Goal: Entertainment & Leisure: Consume media (video, audio)

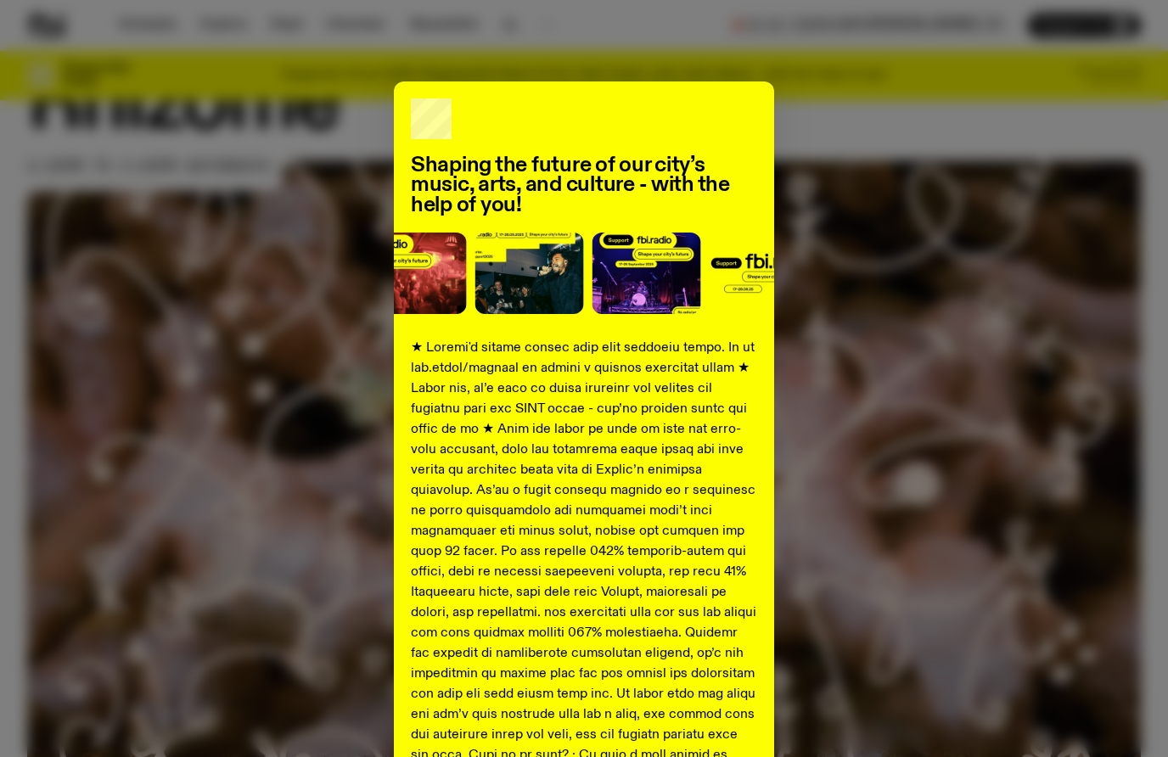
click at [259, 168] on div "Shaping the future of our city’s music, arts, and culture - with the help of yo…" at bounding box center [583, 633] width 1113 height 1105
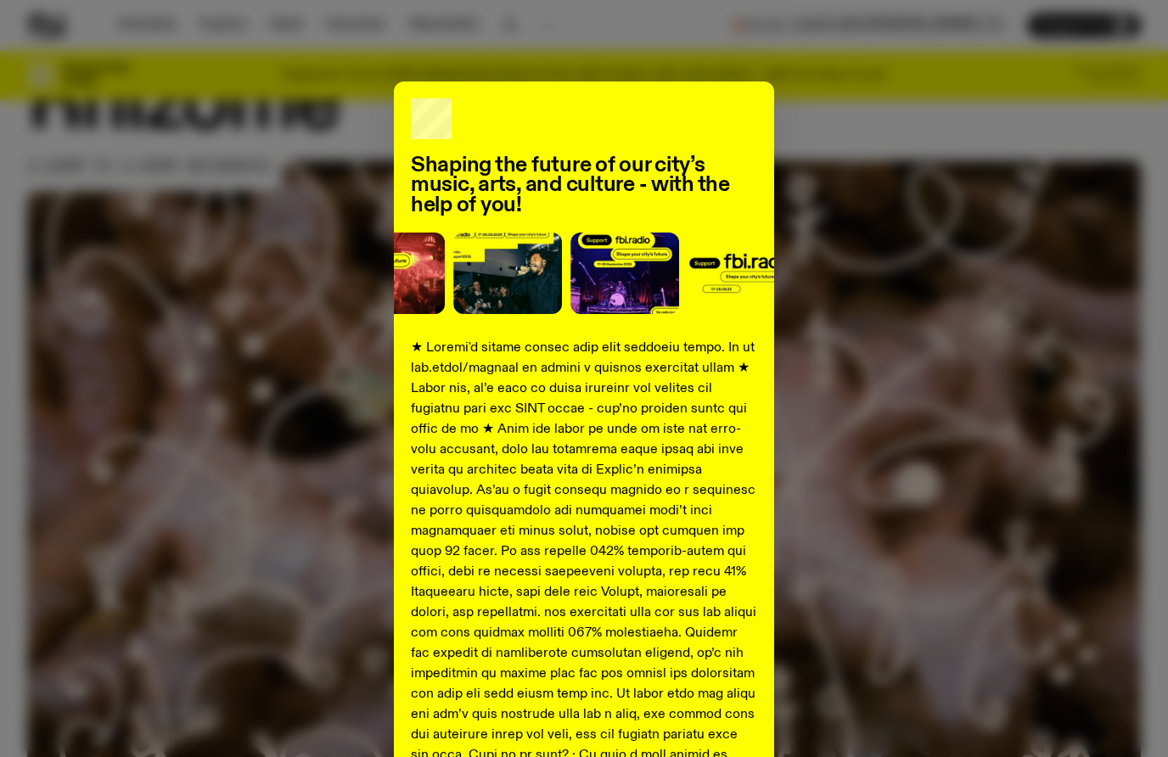
click at [634, 93] on div "Shaping the future of our city’s music, arts, and culture - with the help of yo…" at bounding box center [584, 633] width 380 height 1105
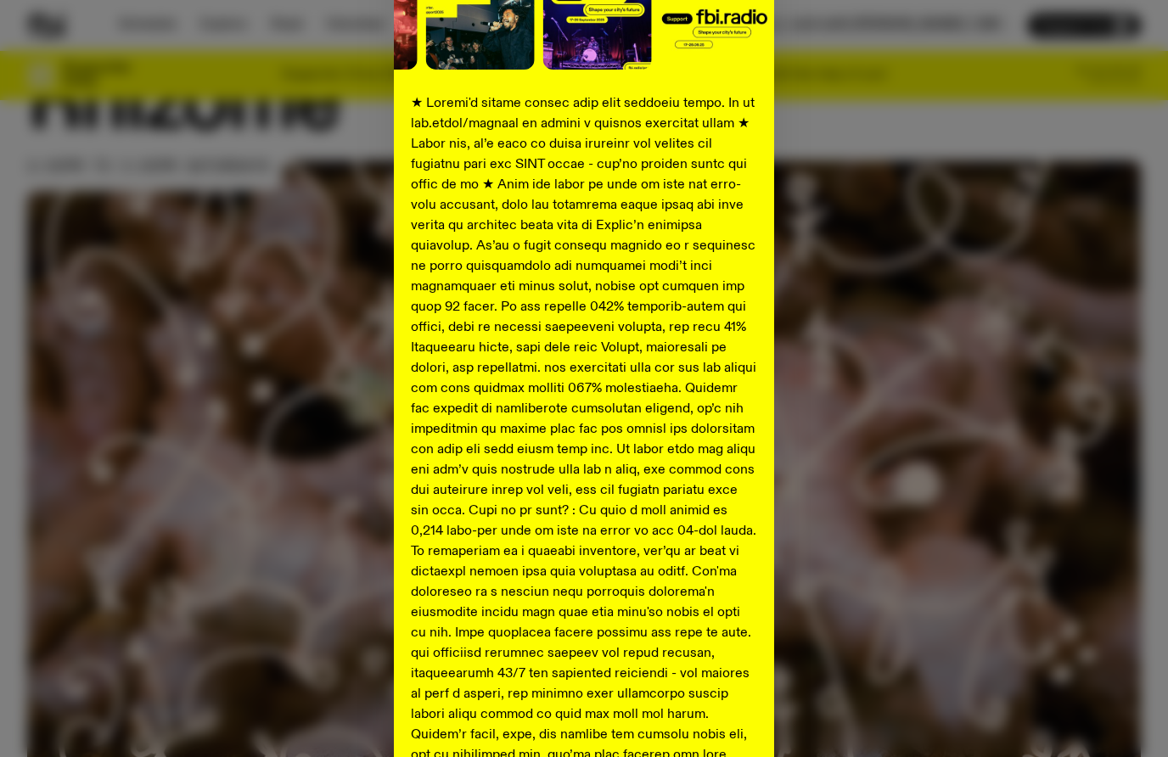
scroll to position [511, 0]
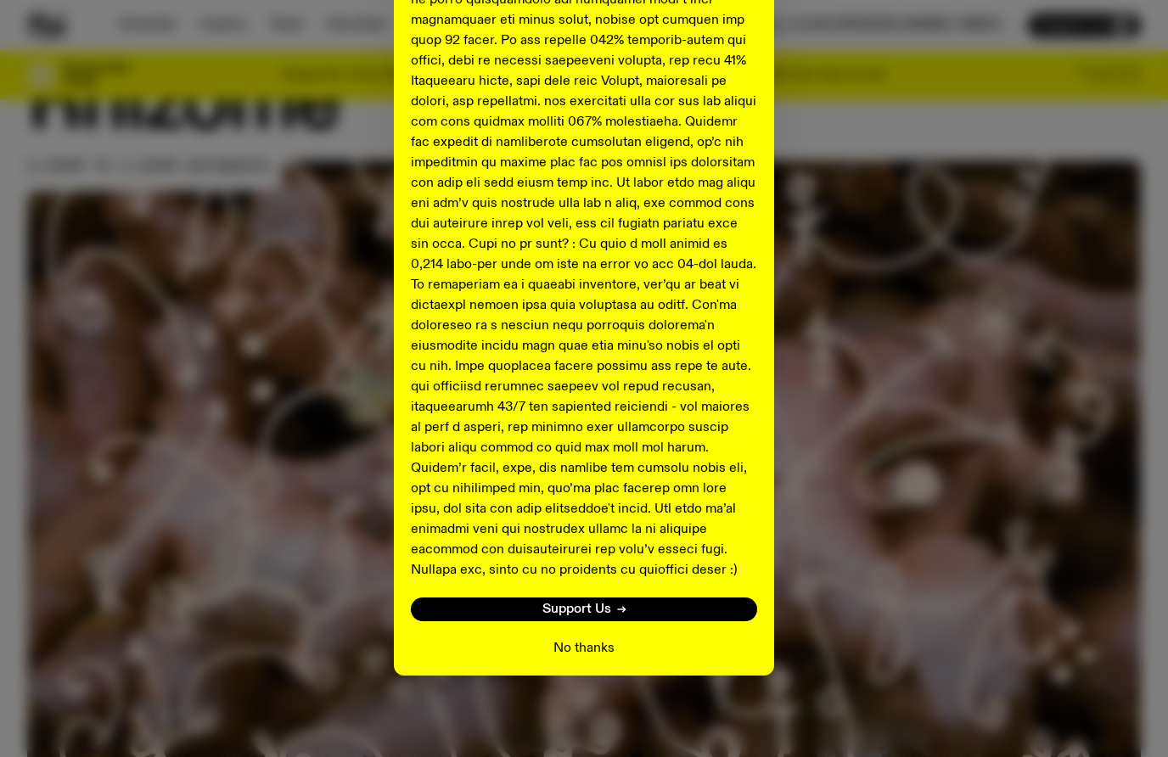
click at [579, 651] on button "No thanks" at bounding box center [583, 648] width 61 height 20
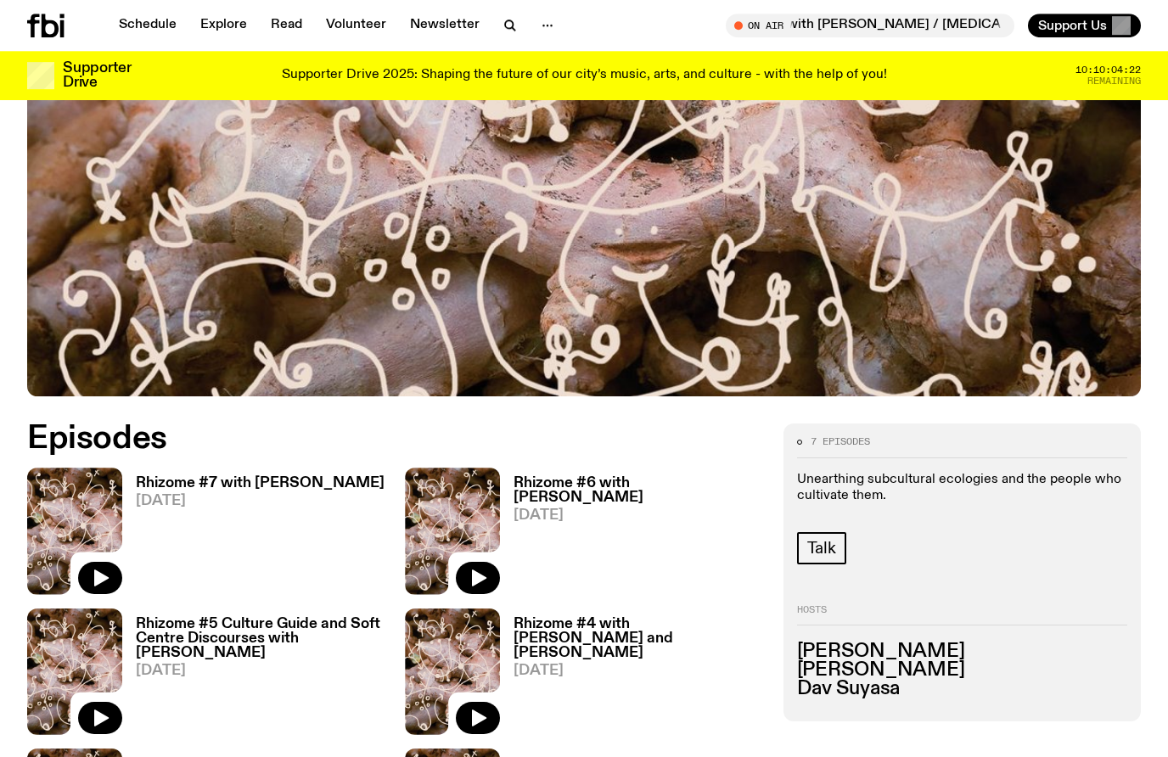
scroll to position [513, 0]
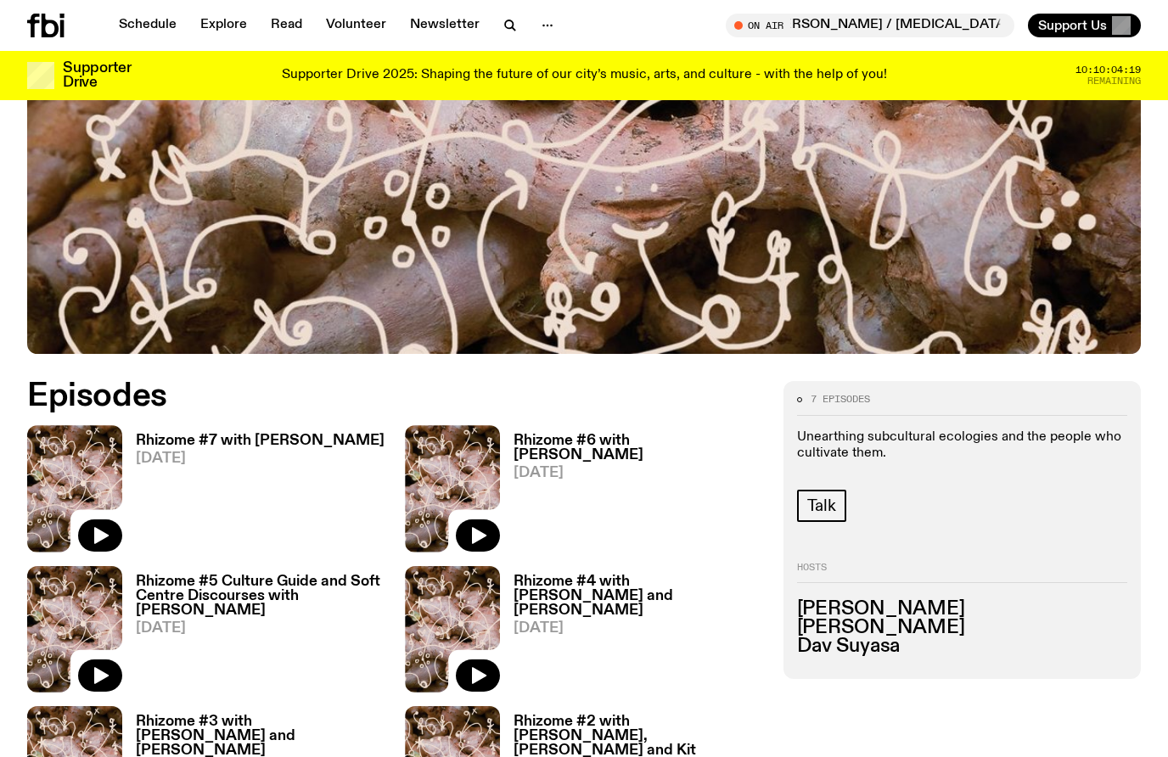
click at [291, 437] on h3 "Rhizome #7 with [PERSON_NAME]" at bounding box center [260, 441] width 249 height 14
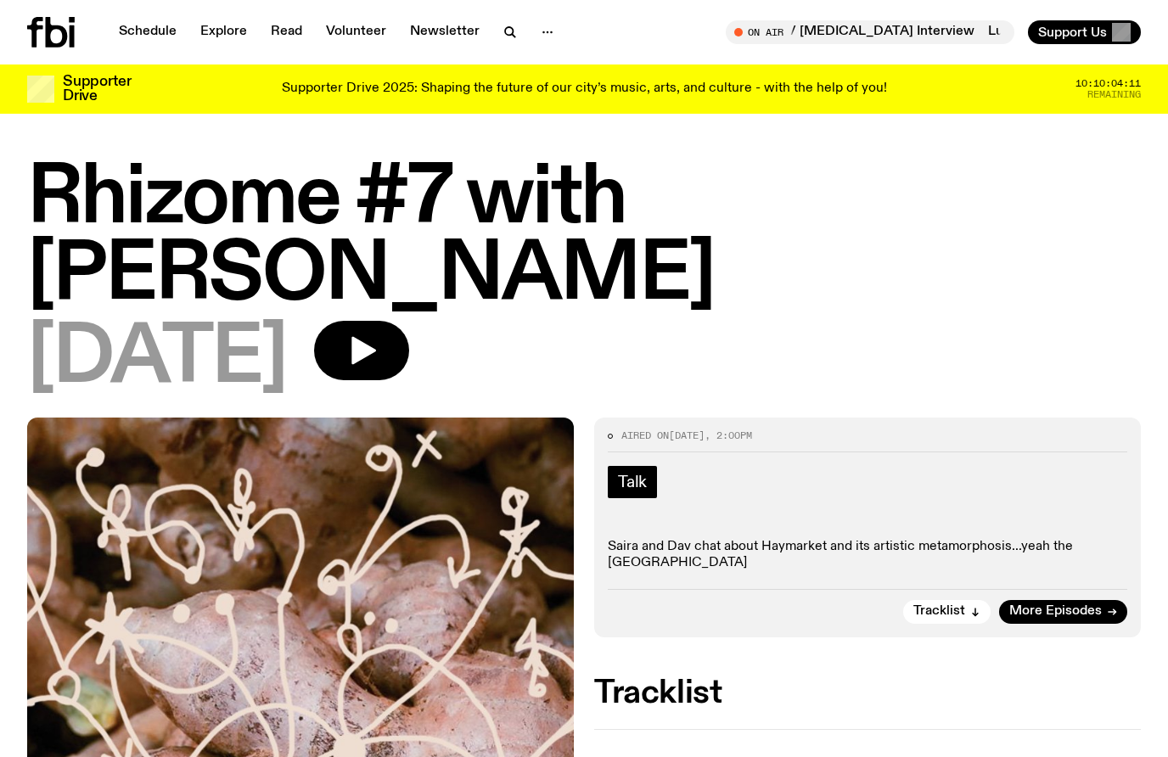
click at [647, 466] on link "Talk" at bounding box center [632, 482] width 49 height 32
click at [376, 337] on icon "button" at bounding box center [363, 351] width 25 height 28
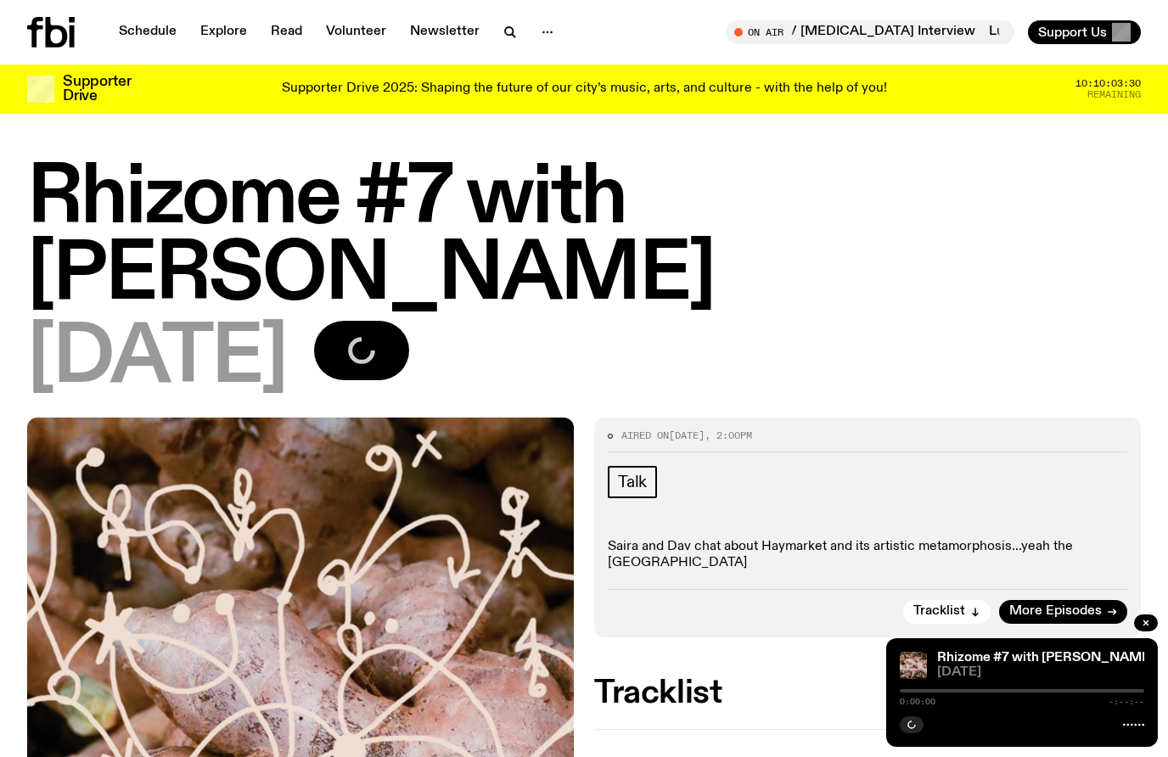
click at [534, 321] on div "[DATE]" at bounding box center [583, 359] width 1113 height 76
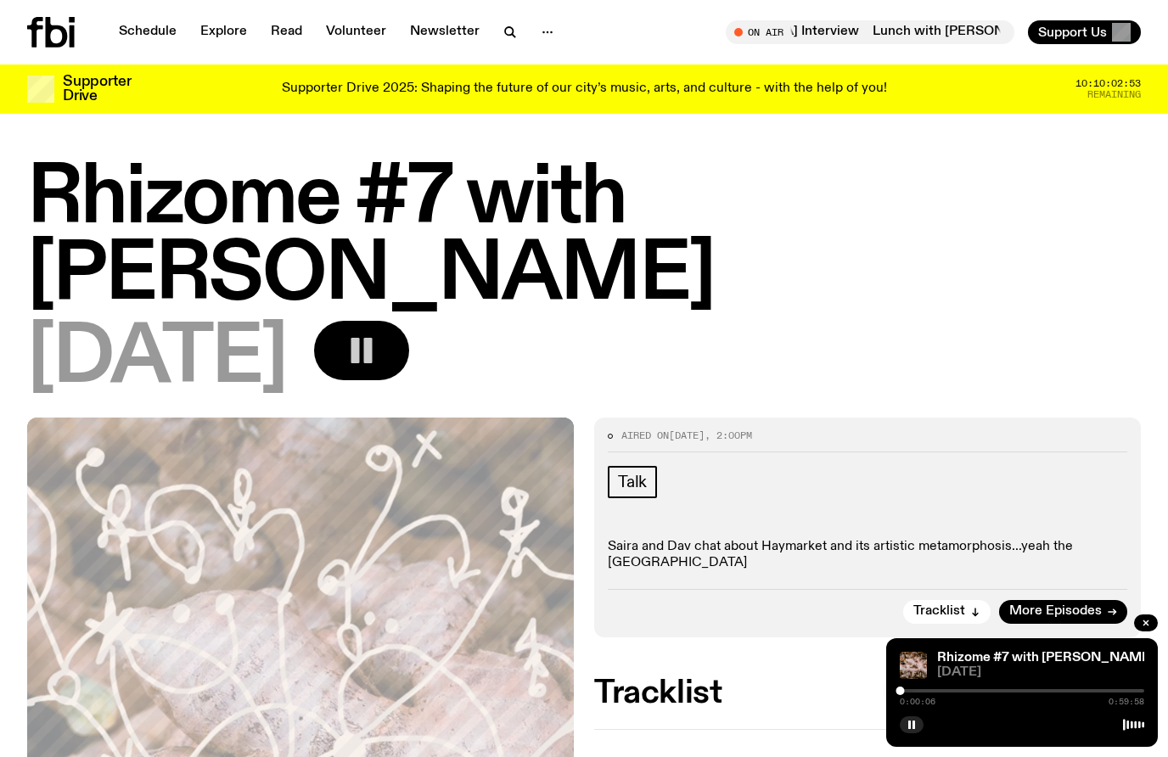
click at [669, 729] on div "No tracklist provided" at bounding box center [867, 753] width 546 height 49
click at [378, 333] on icon "button" at bounding box center [362, 350] width 34 height 34
